Goal: Download file/media

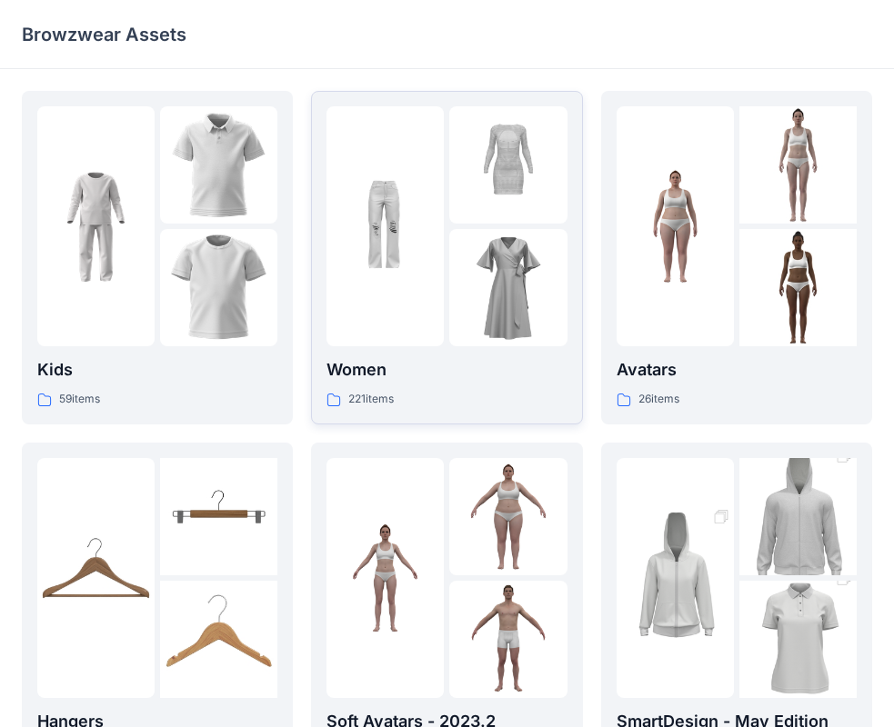
click at [549, 273] on img at bounding box center [507, 287] width 117 height 117
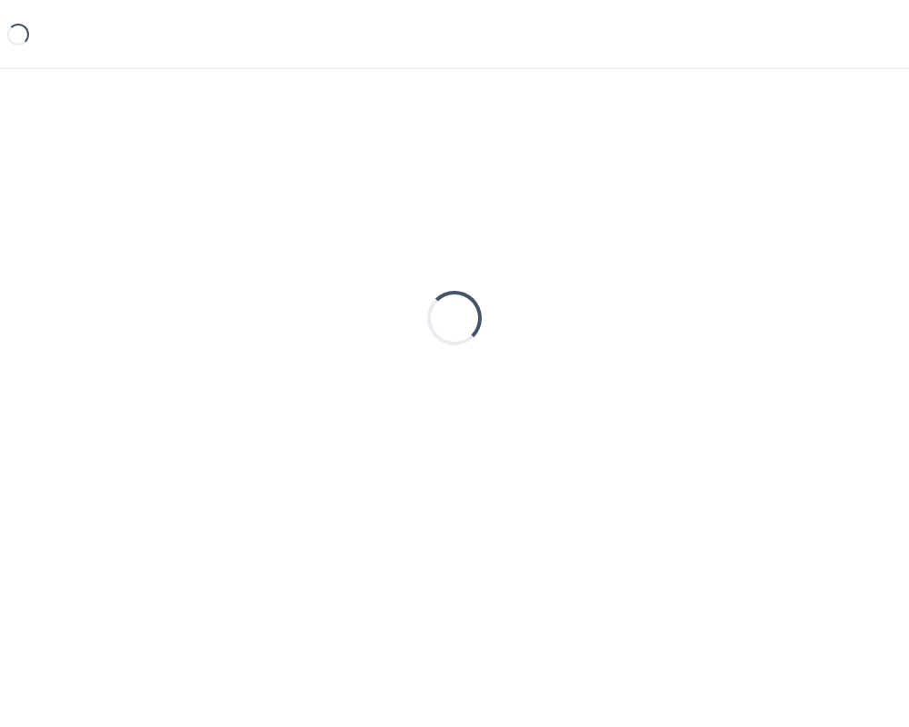
click at [549, 273] on div "Loading..." at bounding box center [454, 318] width 865 height 455
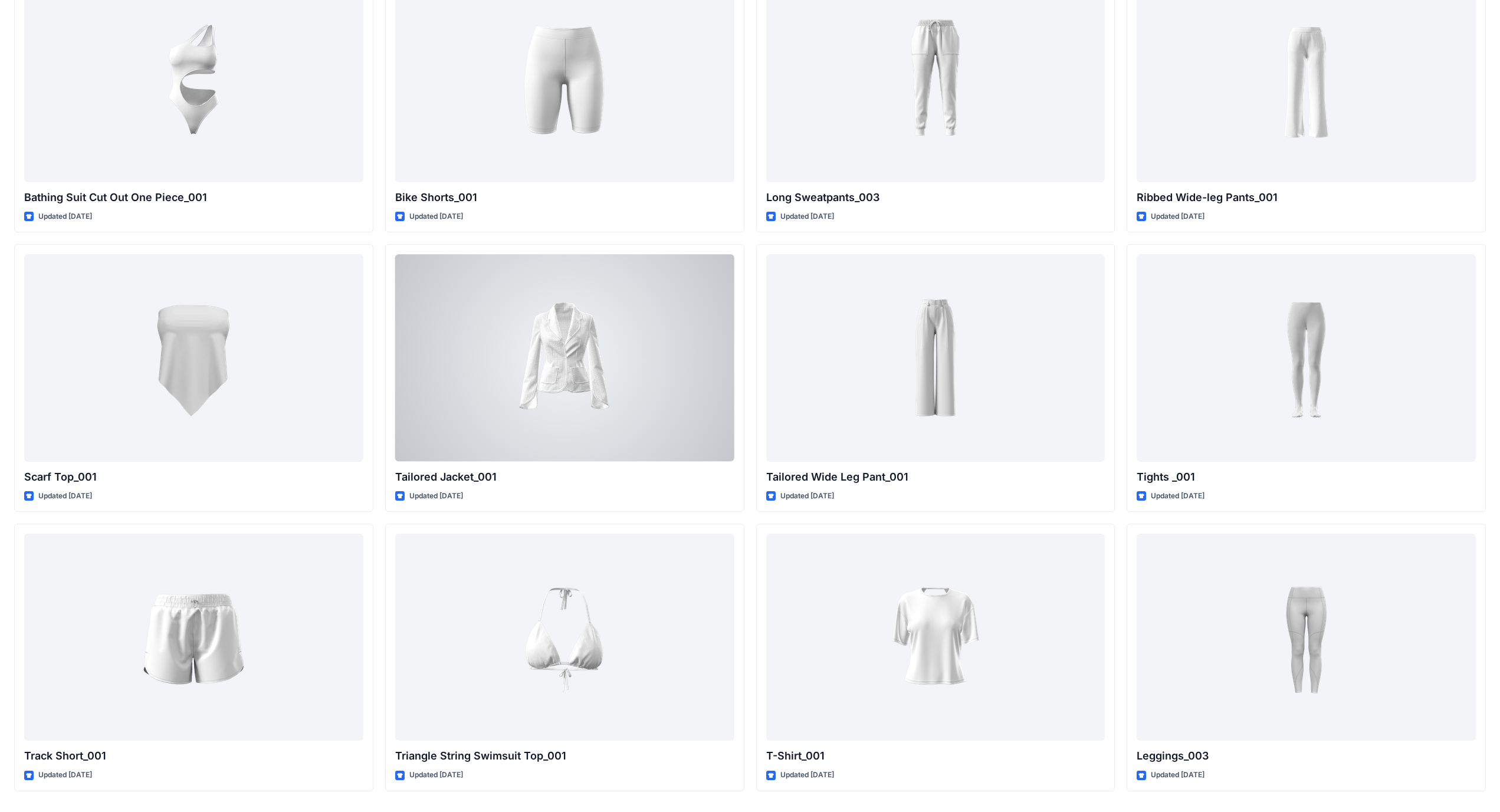
scroll to position [13543, 0]
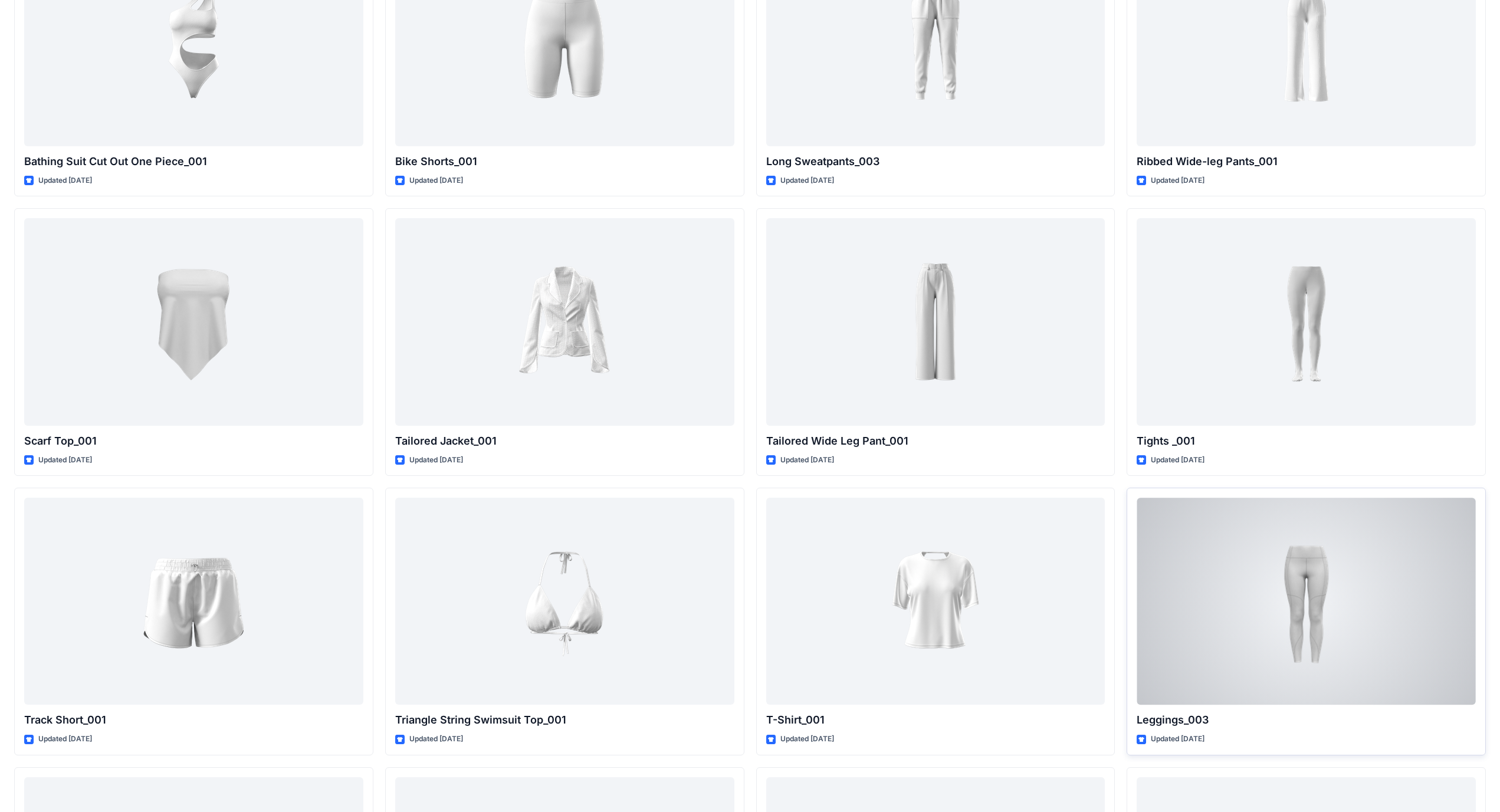
click at [589, 471] on div at bounding box center [1306, 601] width 339 height 207
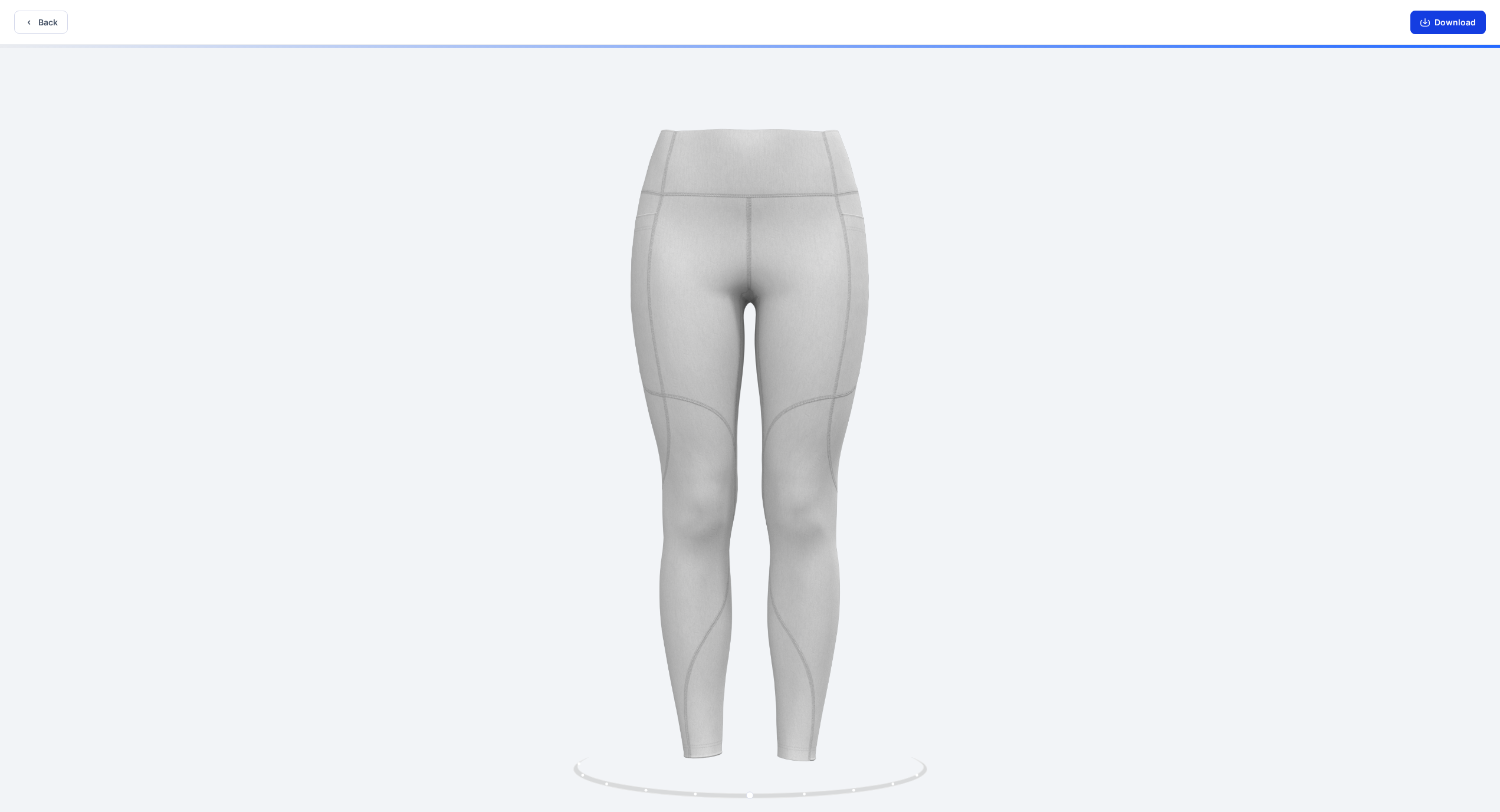
click at [589, 21] on button "Download" at bounding box center [1448, 22] width 75 height 23
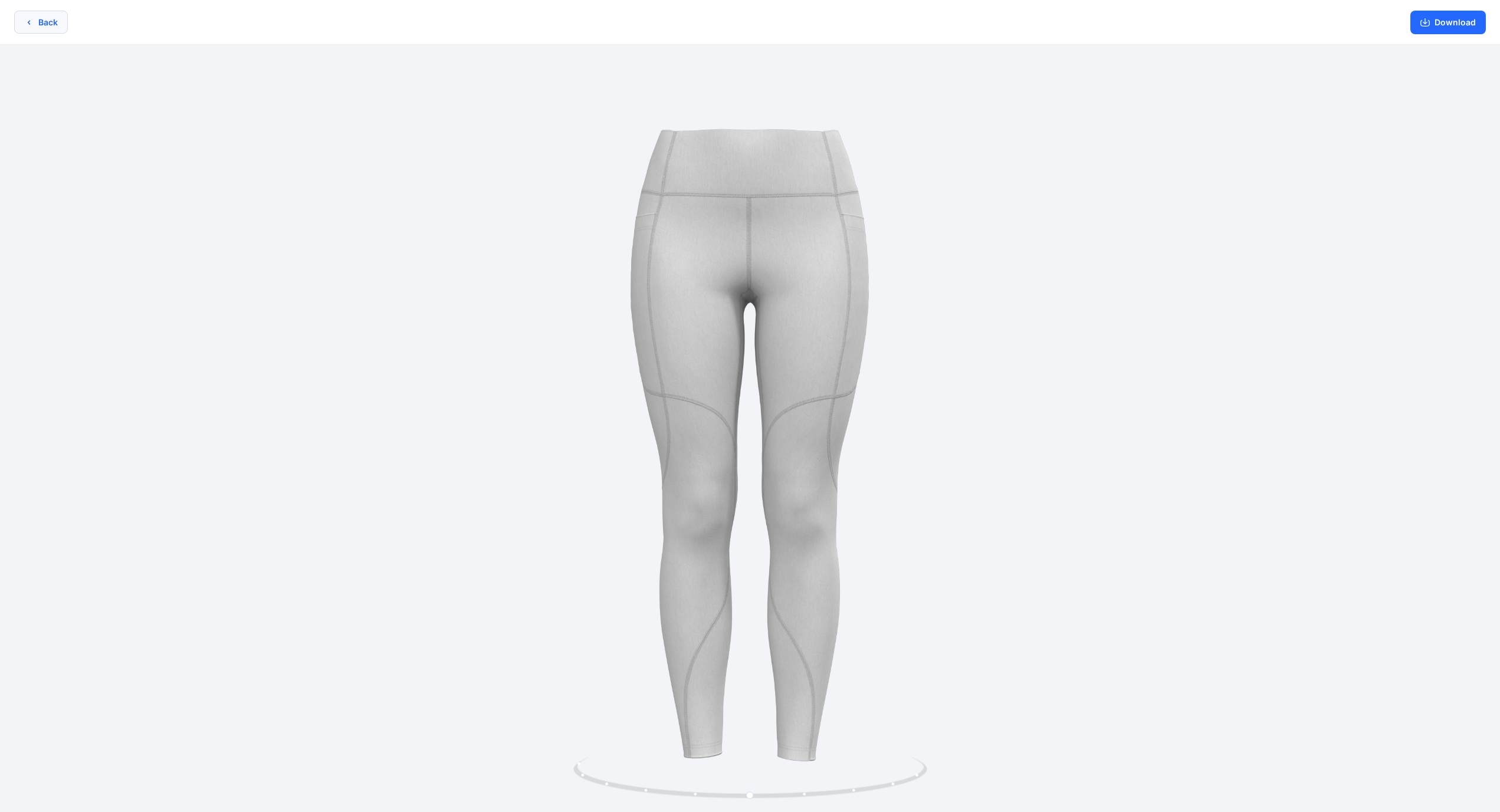
click at [47, 21] on button "Back" at bounding box center [41, 21] width 54 height 23
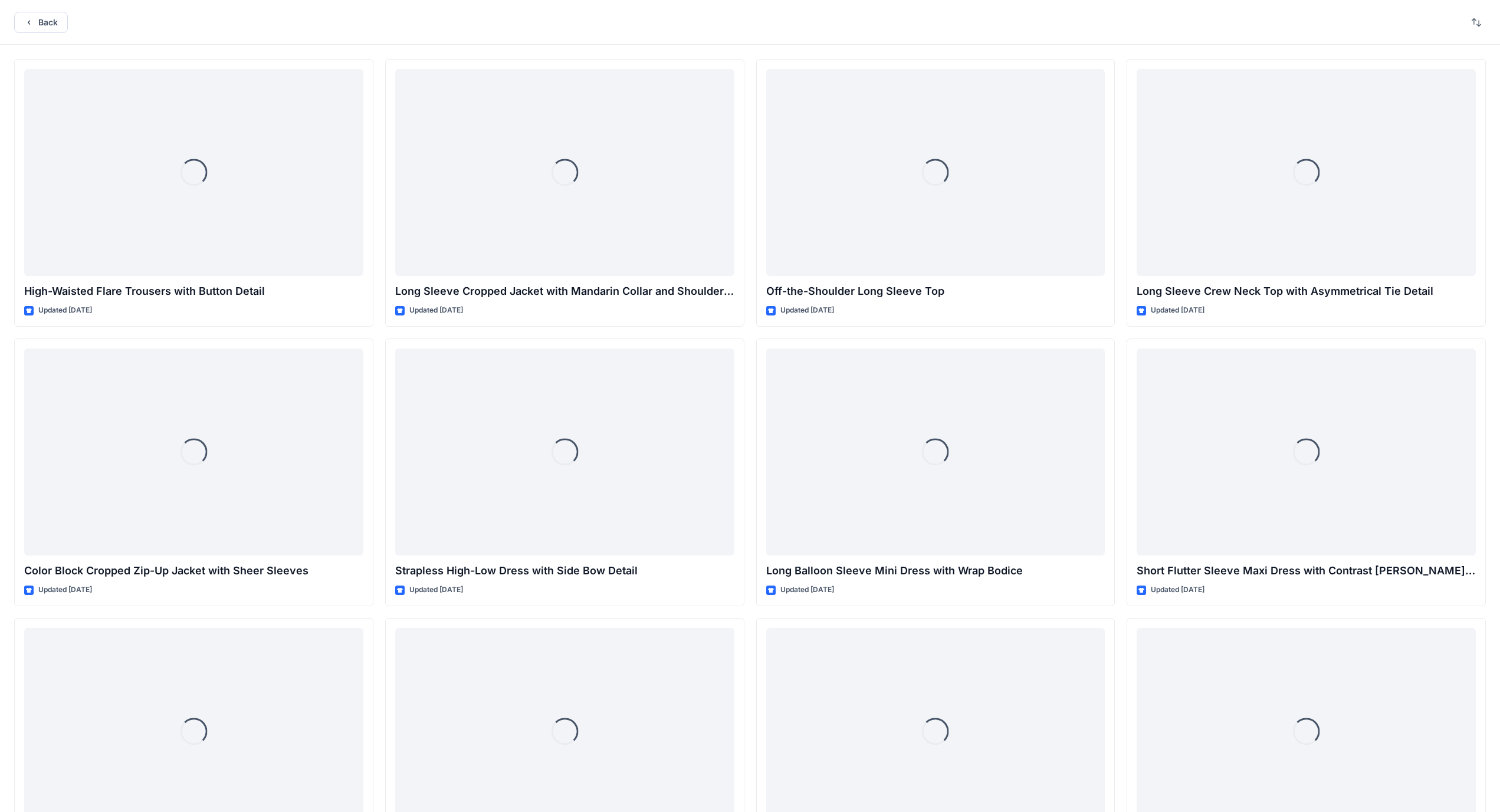
scroll to position [13543, 0]
